Goal: Information Seeking & Learning: Stay updated

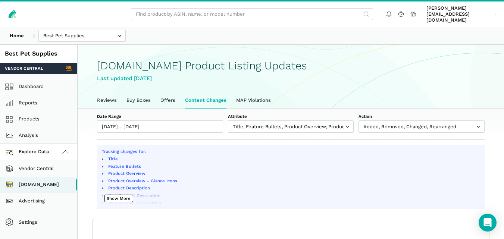
select select "100"
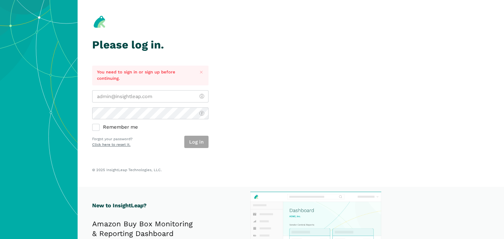
type input "[PERSON_NAME][EMAIL_ADDRESS][DOMAIN_NAME]"
click at [190, 144] on div "Log in" at bounding box center [196, 142] width 24 height 12
click at [203, 141] on button "Log in" at bounding box center [196, 142] width 24 height 12
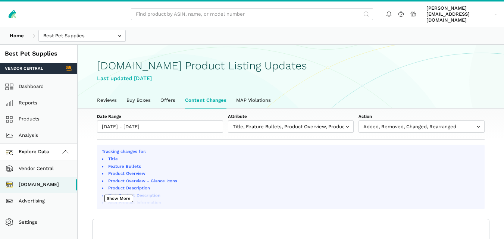
scroll to position [3, 0]
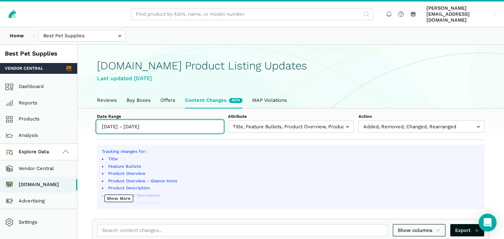
click at [165, 121] on input "[DATE] - [DATE]" at bounding box center [160, 127] width 126 height 12
type input "[DATE]"
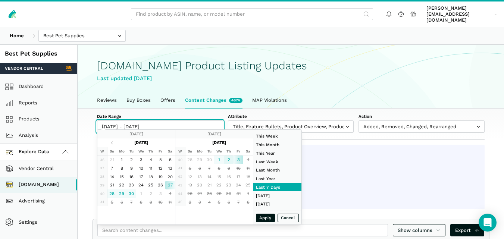
type input "[DATE]"
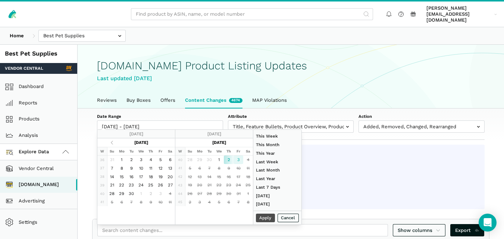
type input "[DATE]"
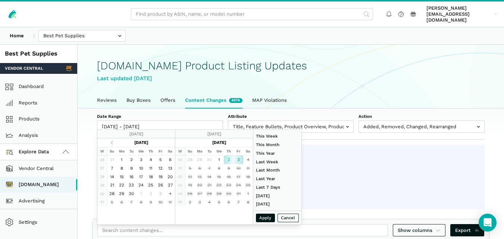
type input "[DATE]"
click at [262, 215] on button "Apply" at bounding box center [265, 218] width 19 height 9
type input "[DATE] - [DATE]"
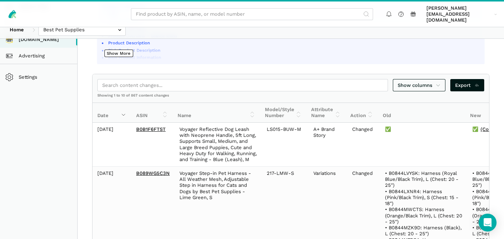
scroll to position [131, 0]
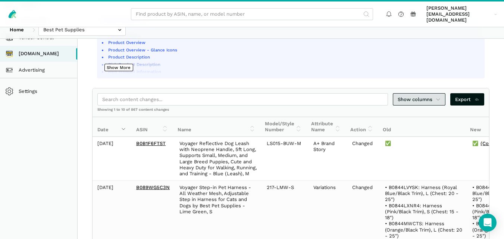
click at [438, 96] on icon at bounding box center [438, 99] width 5 height 7
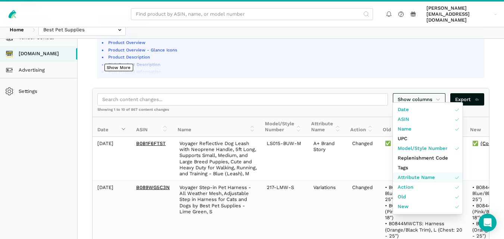
click at [421, 174] on link "Attribute Name" at bounding box center [428, 178] width 70 height 10
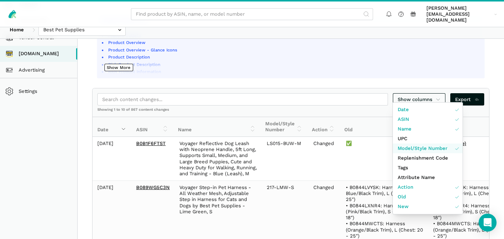
click at [447, 149] on link "Model/Style Number" at bounding box center [428, 149] width 70 height 10
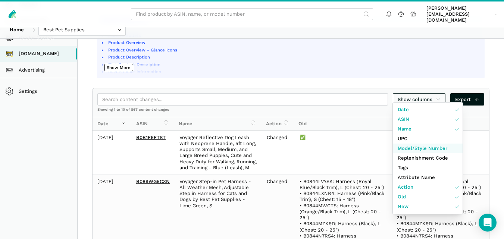
click at [447, 149] on link "Model/Style Number" at bounding box center [428, 149] width 70 height 10
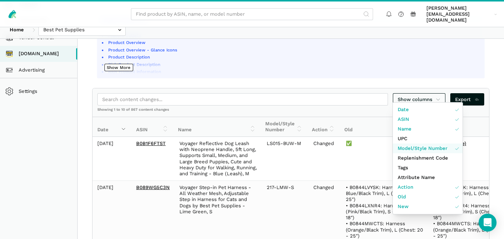
click at [447, 149] on link "Model/Style Number" at bounding box center [428, 149] width 70 height 10
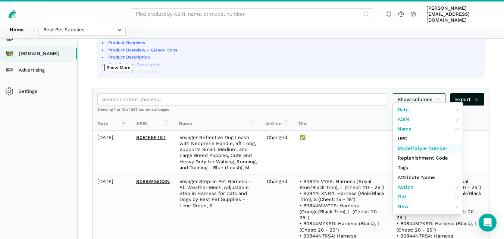
click at [447, 149] on link "Model/Style Number" at bounding box center [428, 149] width 70 height 10
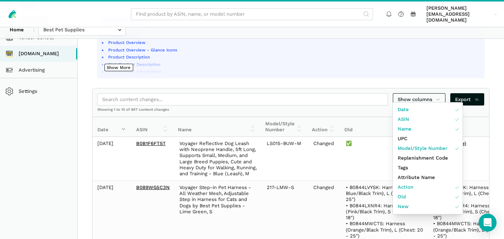
click at [504, 134] on div at bounding box center [252, 119] width 504 height 239
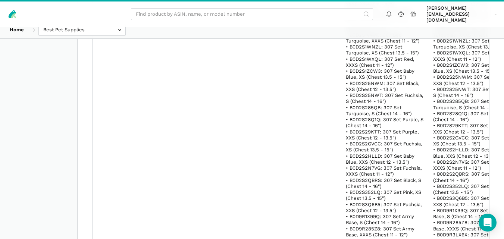
scroll to position [8546, 0]
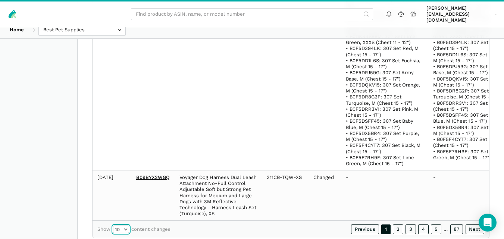
click at [121, 226] on select "10 25 50 100" at bounding box center [121, 229] width 16 height 7
select select "100"
click at [113, 226] on select "10 25 50 100" at bounding box center [121, 229] width 16 height 7
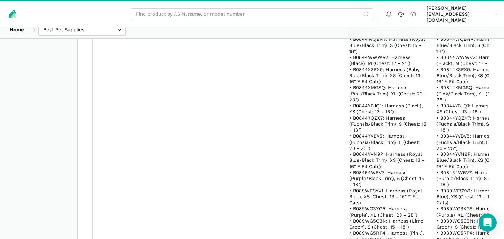
scroll to position [2245, 0]
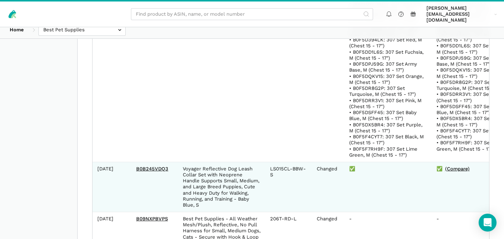
drag, startPoint x: 169, startPoint y: 162, endPoint x: 128, endPoint y: 164, distance: 40.3
click at [128, 164] on tr "[DATE] B0B245VDQ3 Voyager Reflective Dog Leash Collar Set with Neoprene Handle …" at bounding box center [306, 187] width 427 height 50
copy tr "B0B245VDQ3"
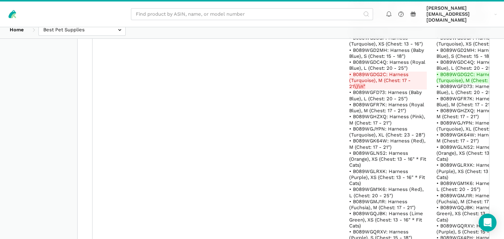
scroll to position [5275, 0]
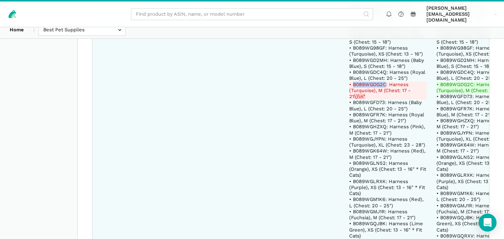
drag, startPoint x: 385, startPoint y: 73, endPoint x: 352, endPoint y: 71, distance: 32.5
click at [352, 82] on del "• B089WGDG2C: Harness (Turquoise), M (Chest: 17 - 21 \)\n"" at bounding box center [388, 91] width 78 height 18
copy del "B089WGDG2C"
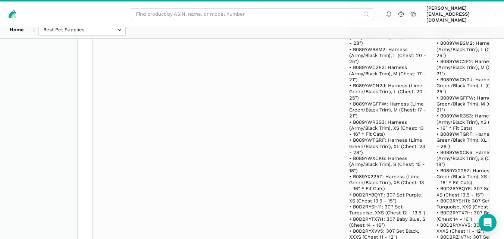
scroll to position [82336, 0]
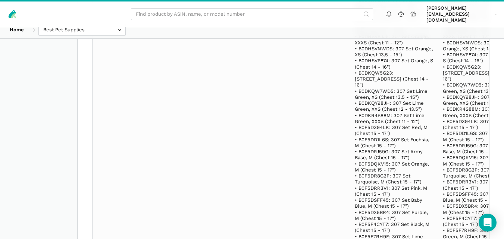
scroll to position [101953, 0]
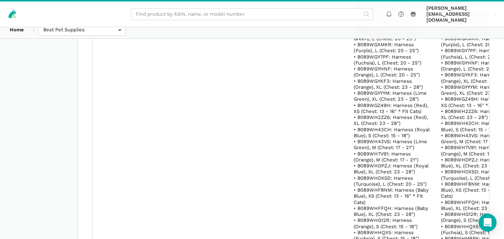
scroll to position [81870, 0]
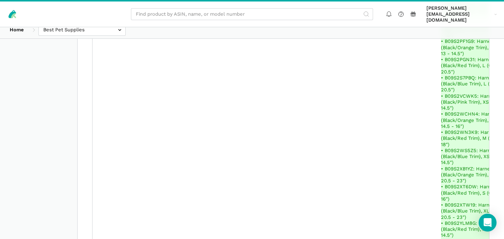
scroll to position [89480, 0]
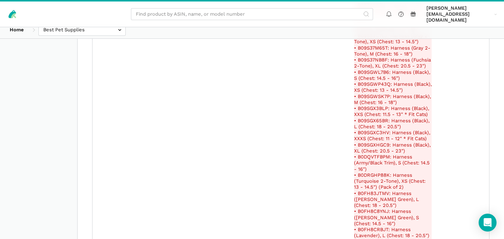
scroll to position [101443, 0]
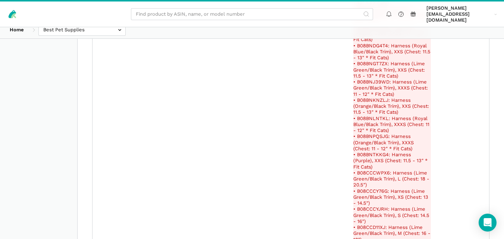
scroll to position [122111, 0]
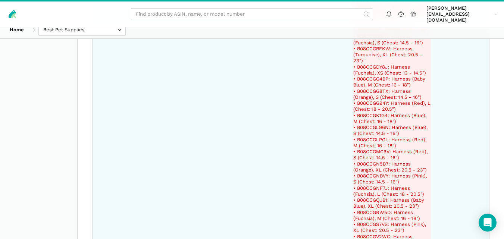
drag, startPoint x: 380, startPoint y: 129, endPoint x: 350, endPoint y: 129, distance: 29.9
copy del "B0FH8NR3VS"
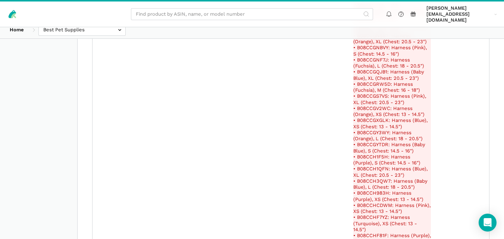
scroll to position [84522, 0]
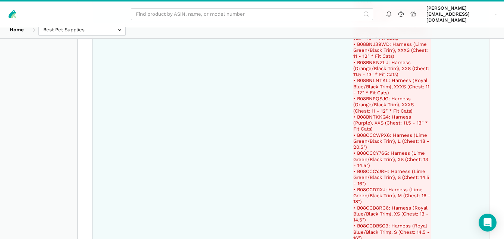
drag, startPoint x: 382, startPoint y: 98, endPoint x: 349, endPoint y: 98, distance: 33.6
copy del "B09NWFBCBM"
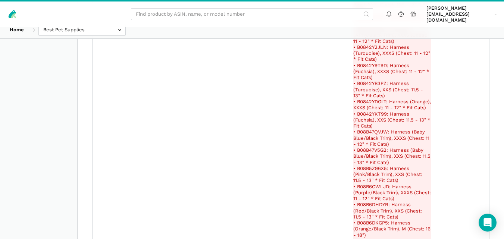
scroll to position [83899, 0]
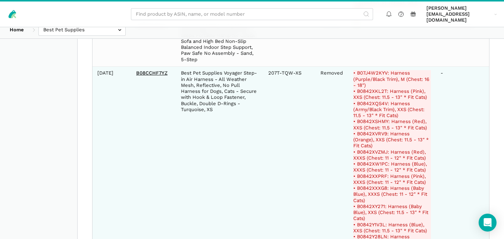
drag, startPoint x: 380, startPoint y: 91, endPoint x: 350, endPoint y: 92, distance: 29.5
copy del "B08CCGN5B7"
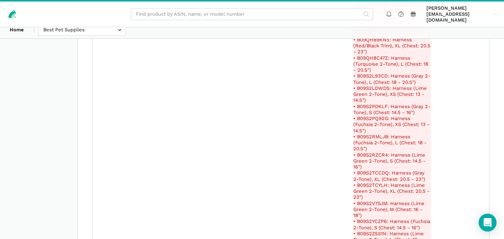
scroll to position [74762, 0]
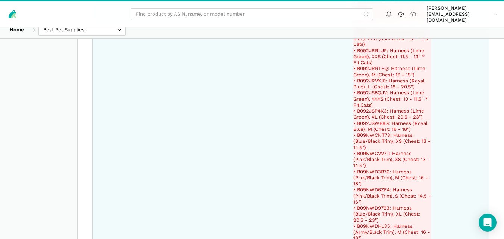
drag, startPoint x: 379, startPoint y: 91, endPoint x: 350, endPoint y: 93, distance: 28.8
copy del "B0FH8CRBJT"
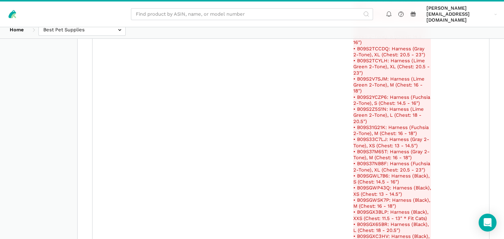
scroll to position [122111, 0]
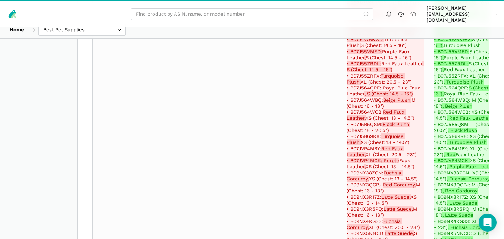
scroll to position [113375, 0]
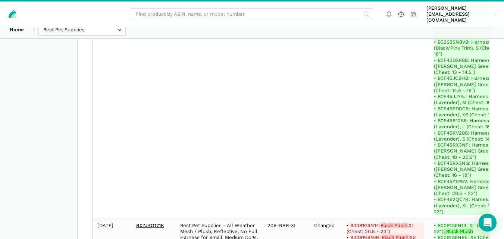
drag, startPoint x: 379, startPoint y: 143, endPoint x: 349, endPoint y: 142, distance: 29.9
copy del "B08BNLNTKL"
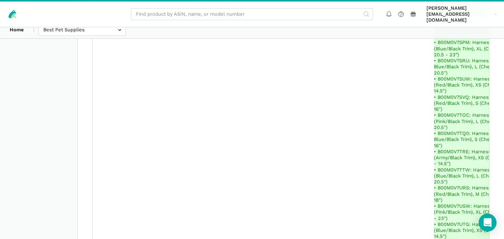
scroll to position [112001, 0]
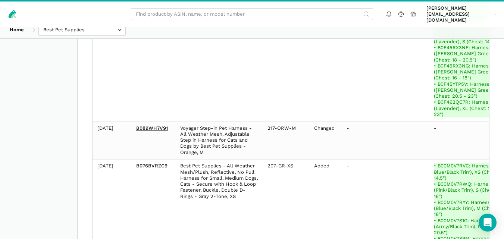
drag, startPoint x: 378, startPoint y: 137, endPoint x: 350, endPoint y: 136, distance: 28.0
copy del "B00B1G9N14"
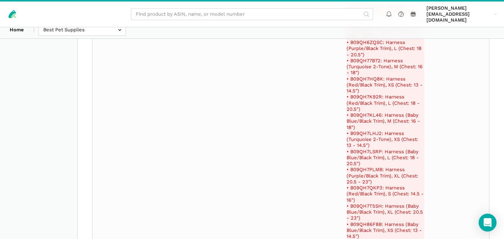
scroll to position [115336, 0]
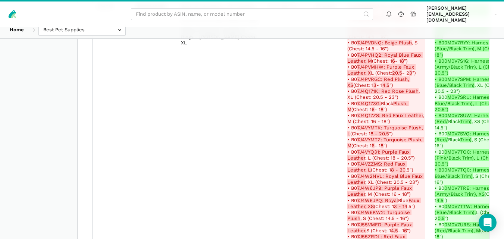
scroll to position [133220, 0]
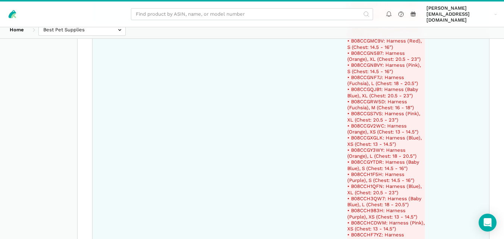
drag, startPoint x: 380, startPoint y: 51, endPoint x: 351, endPoint y: 52, distance: 29.1
copy del "B0FH8KBFS6"
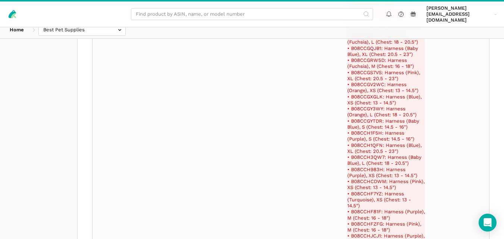
scroll to position [27641, 0]
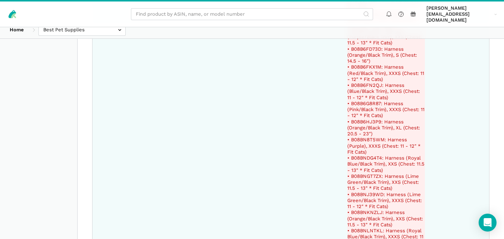
drag, startPoint x: 383, startPoint y: 114, endPoint x: 350, endPoint y: 116, distance: 32.1
copy del "B08CCDK5ZM"
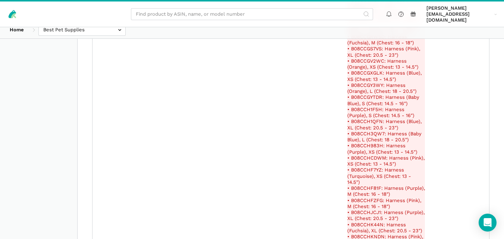
scroll to position [128169, 0]
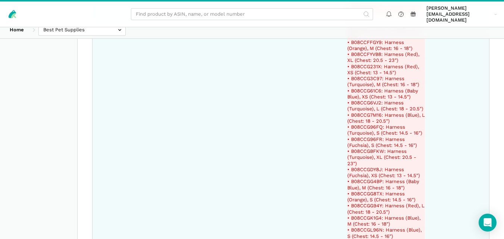
drag, startPoint x: 379, startPoint y: 108, endPoint x: 351, endPoint y: 108, distance: 28.4
drag, startPoint x: 378, startPoint y: 65, endPoint x: 350, endPoint y: 65, distance: 28.0
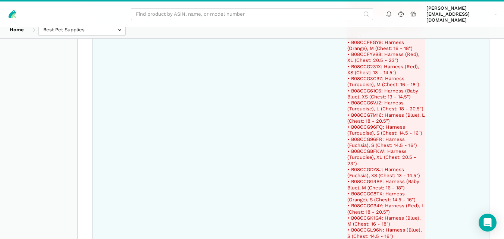
drag, startPoint x: 380, startPoint y: 49, endPoint x: 350, endPoint y: 48, distance: 29.5
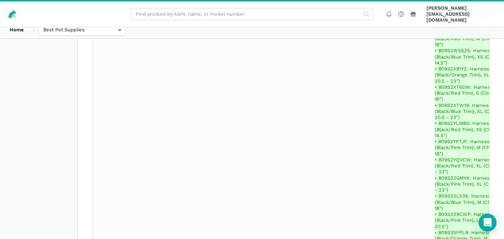
scroll to position [126583, 0]
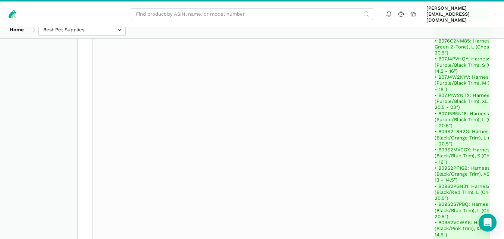
drag, startPoint x: 380, startPoint y: 87, endPoint x: 350, endPoint y: 87, distance: 29.5
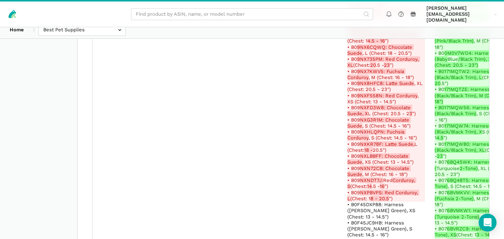
scroll to position [133220, 0]
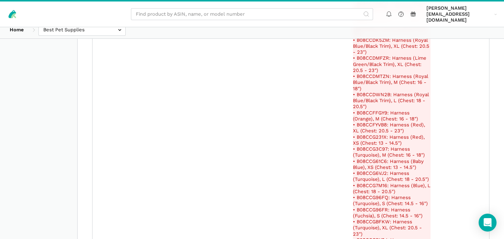
scroll to position [54213, 0]
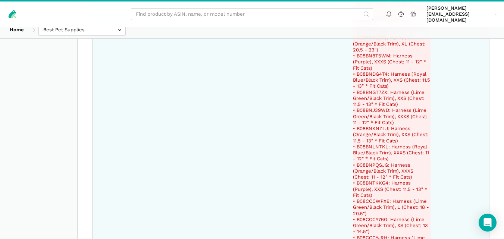
drag, startPoint x: 380, startPoint y: 129, endPoint x: 350, endPoint y: 128, distance: 29.5
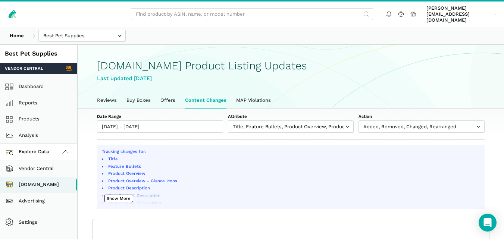
select select "100"
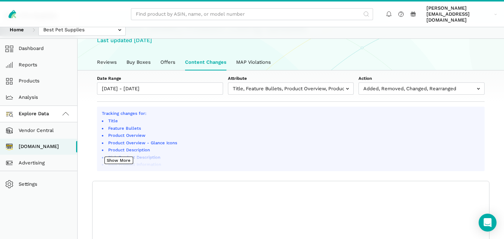
scroll to position [56, 0]
